Goal: Find specific page/section: Find specific page/section

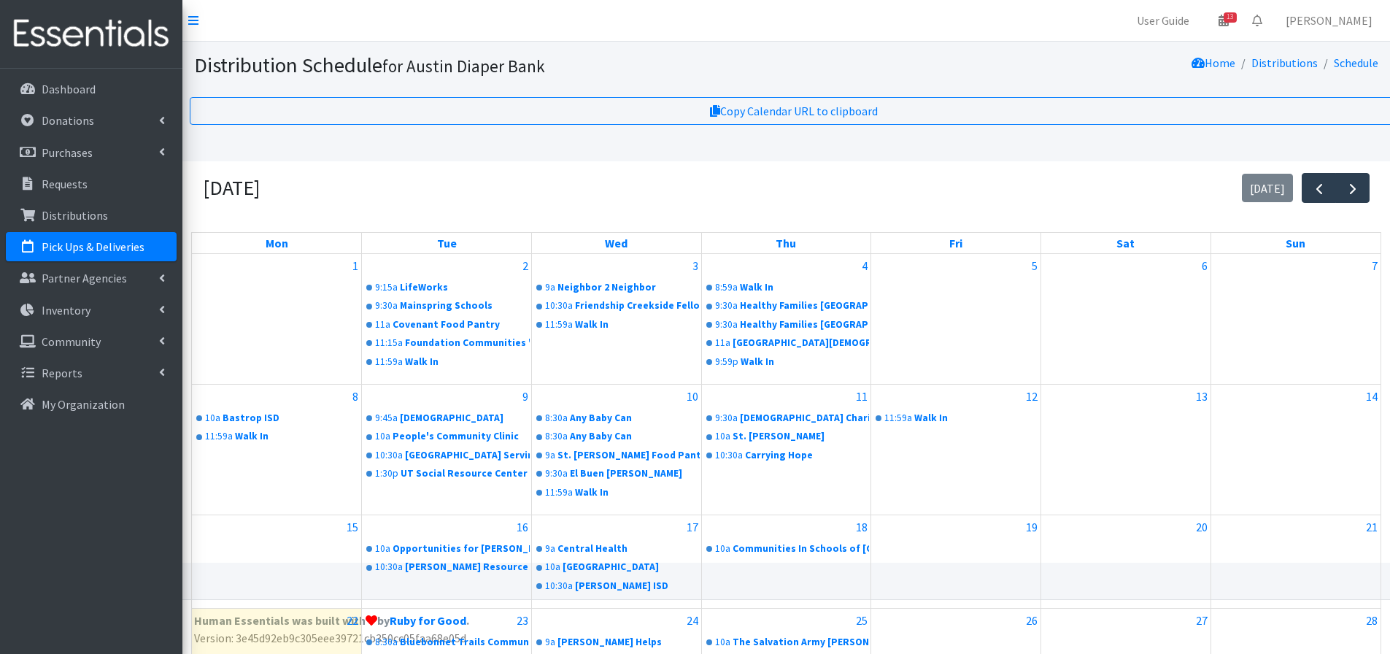
scroll to position [244, 0]
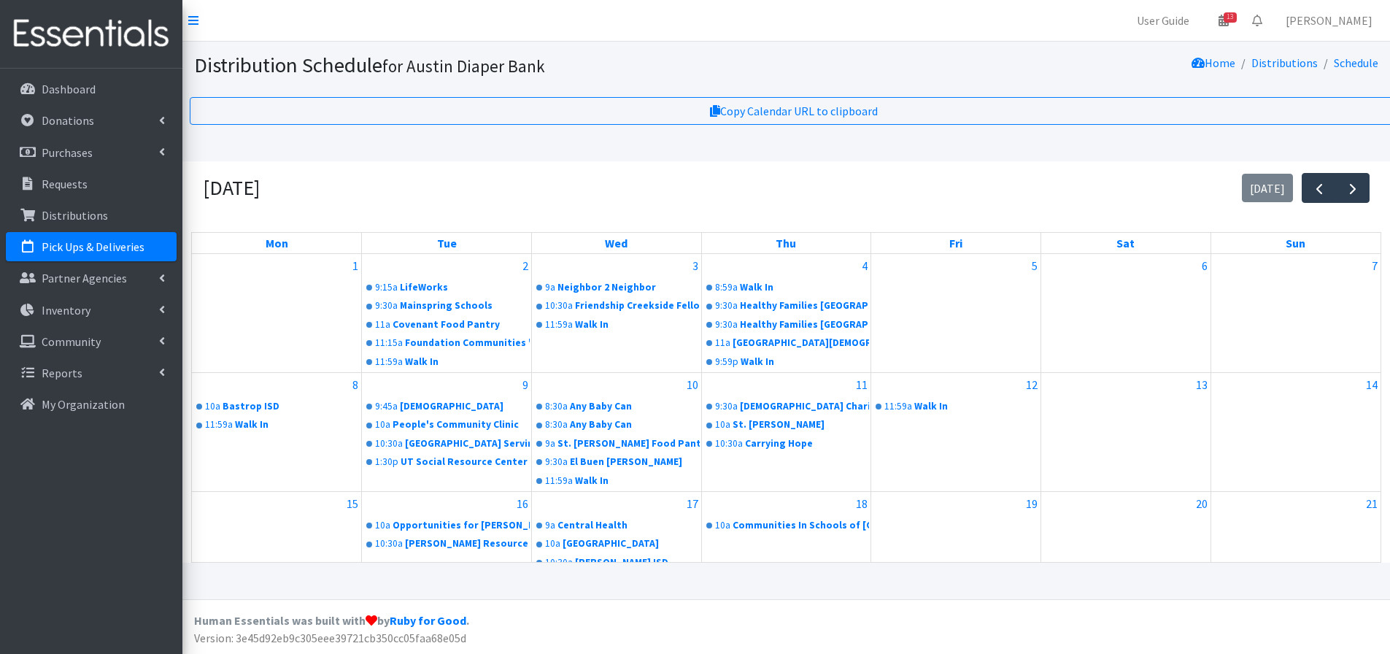
scroll to position [11, 0]
click at [94, 249] on p "Pick Ups & Deliveries" at bounding box center [93, 246] width 103 height 15
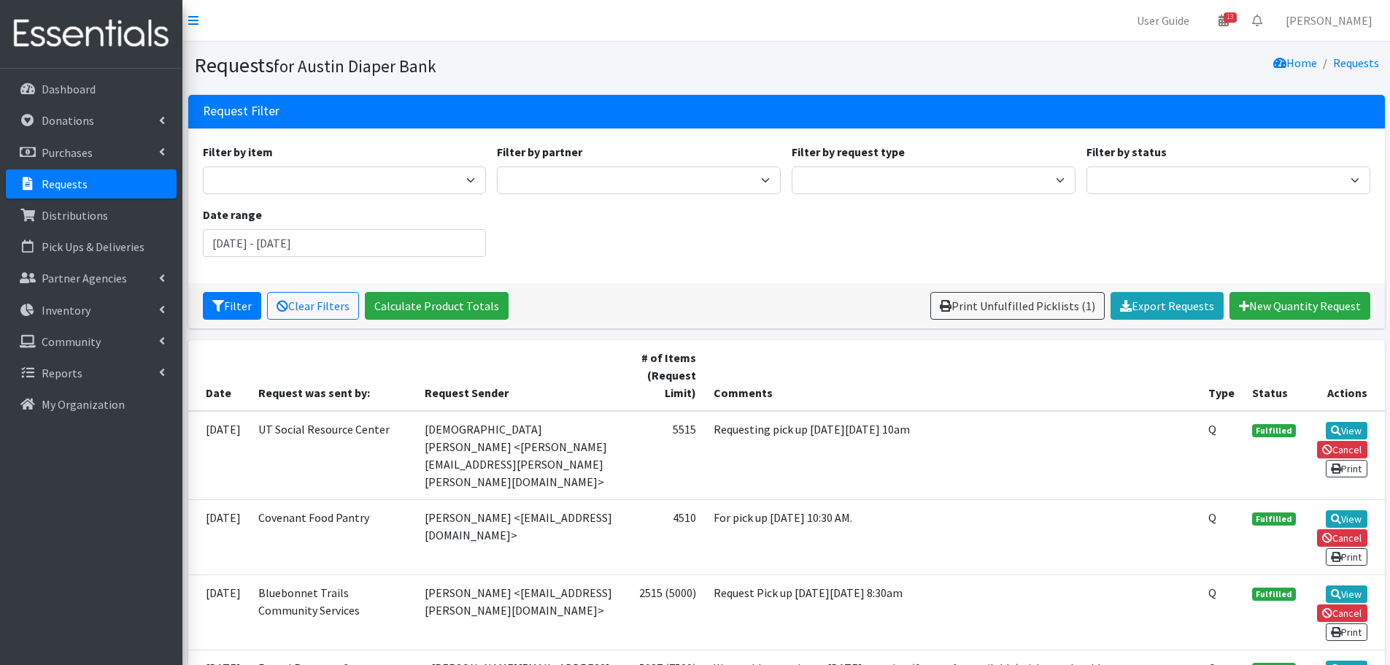
click at [55, 175] on link "Requests" at bounding box center [91, 183] width 171 height 29
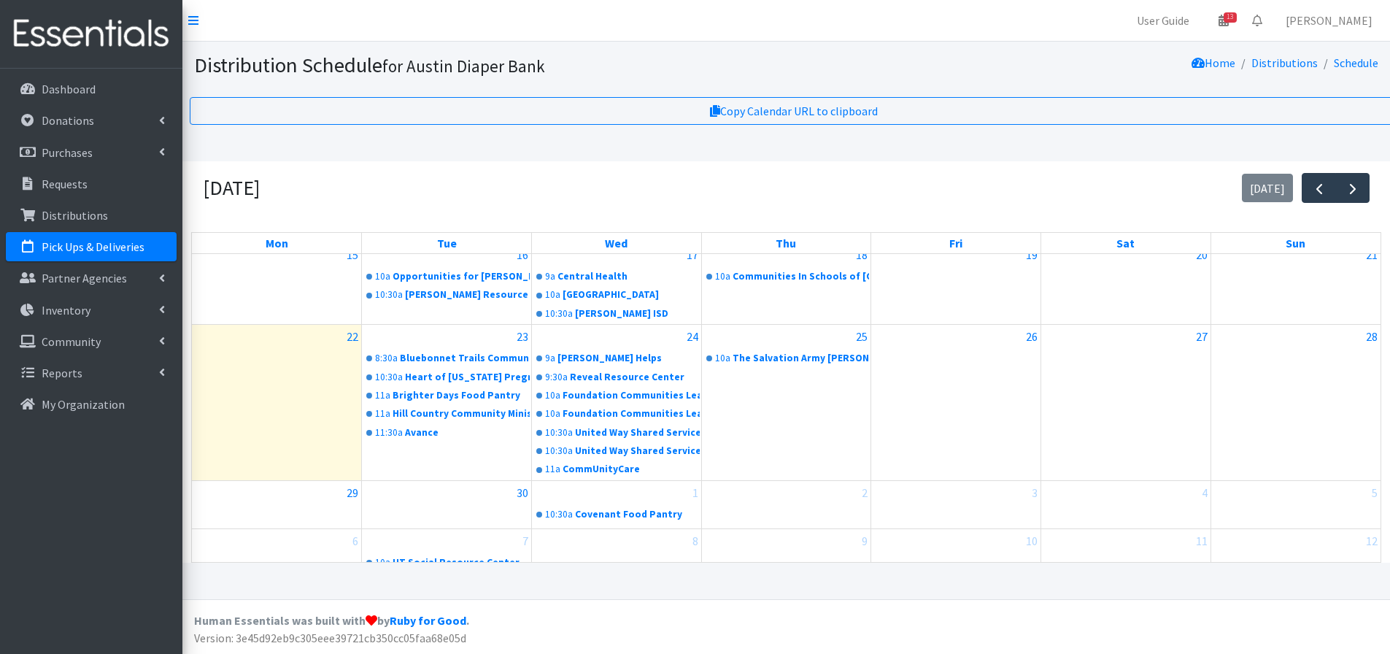
scroll to position [255, 0]
